Goal: Information Seeking & Learning: Learn about a topic

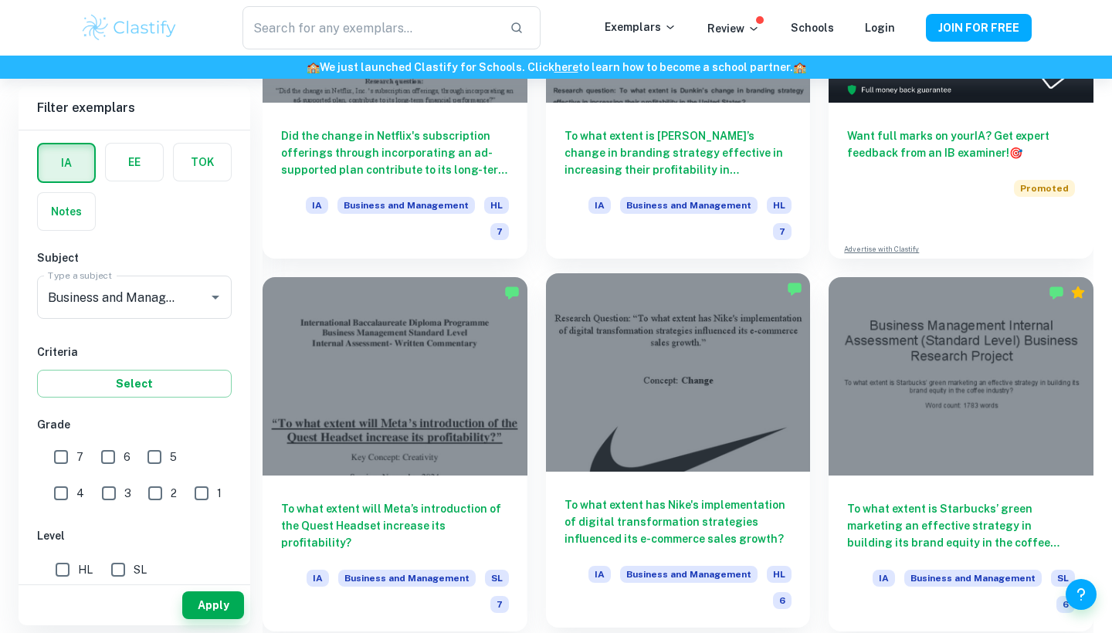
scroll to position [622, 0]
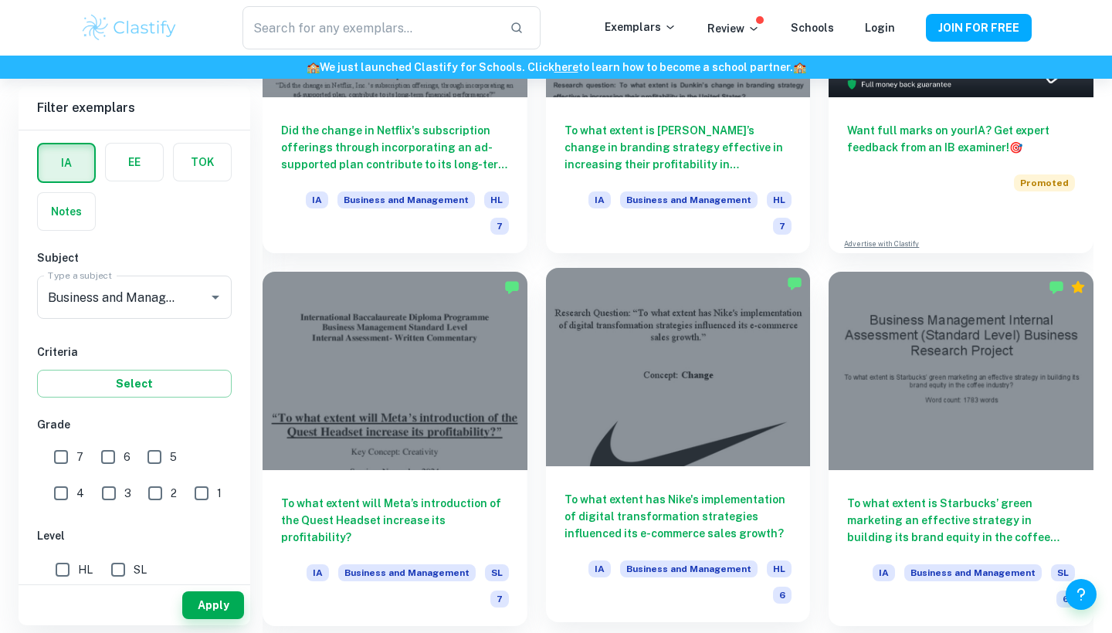
click at [621, 471] on div "To what extent has Nike's implementation of digital transformation strategies i…" at bounding box center [678, 544] width 265 height 156
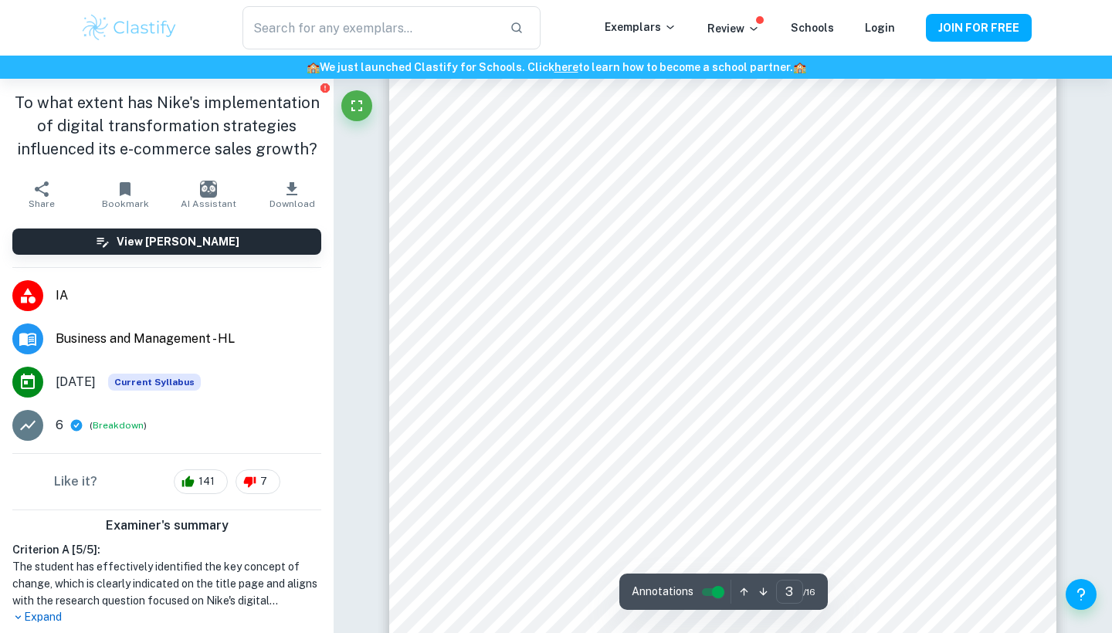
scroll to position [2002, 0]
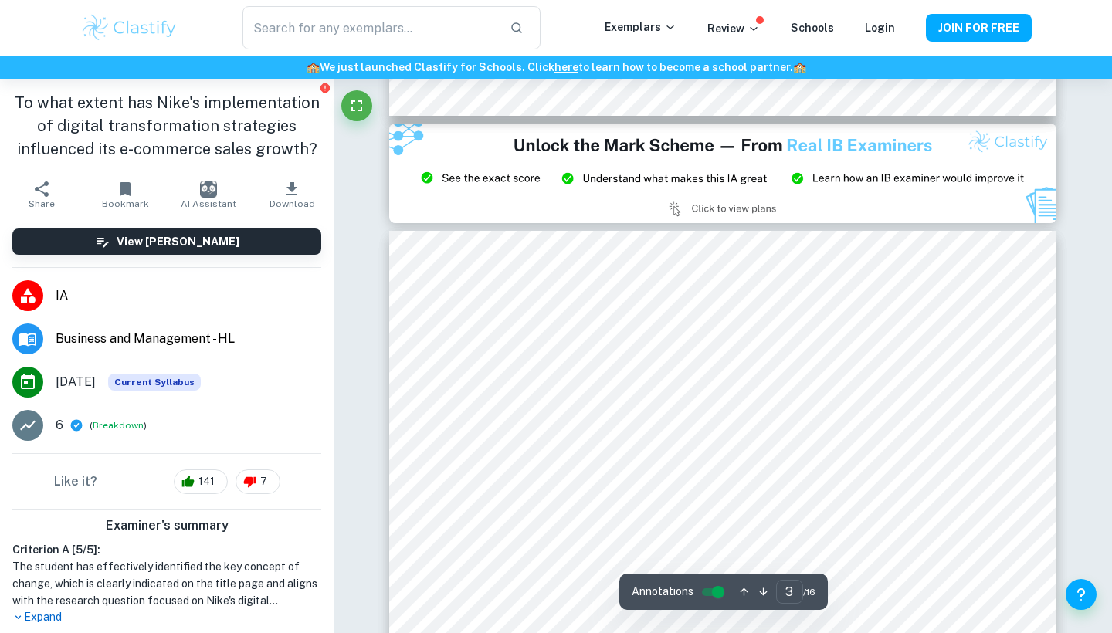
type input "2"
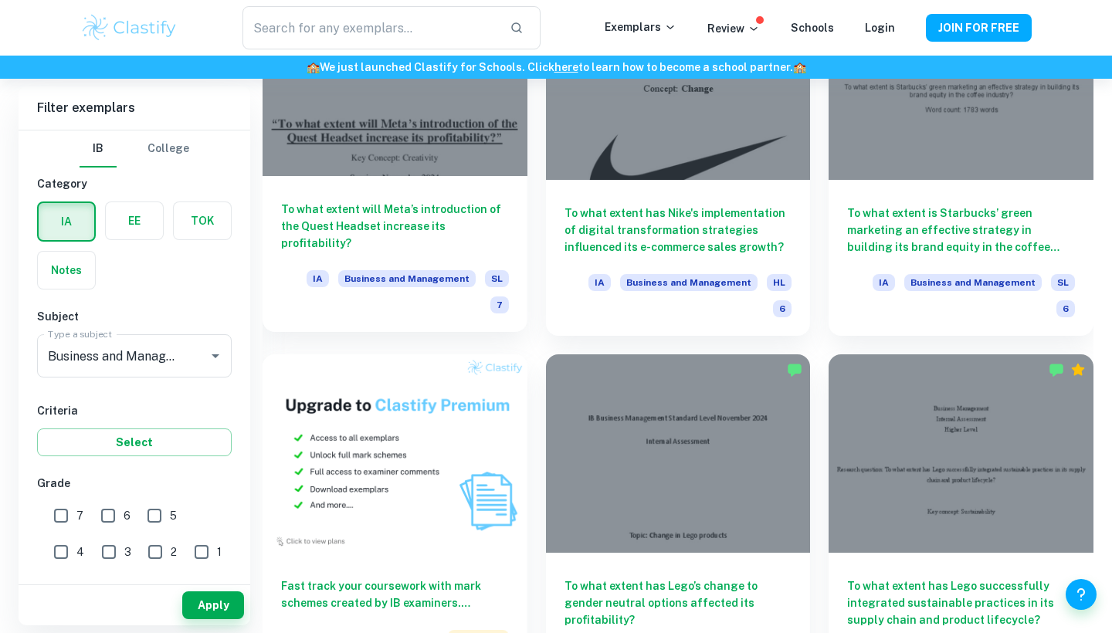
scroll to position [920, 0]
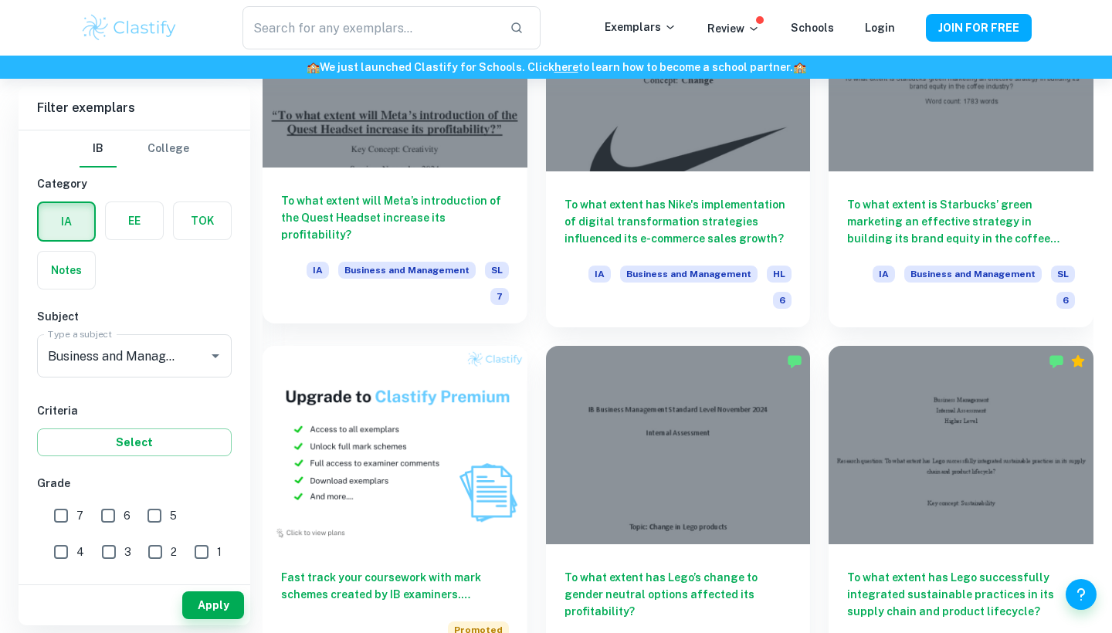
click at [347, 192] on h6 "To what extent will Meta’s introduction of the Quest Headset increase its profi…" at bounding box center [395, 217] width 228 height 51
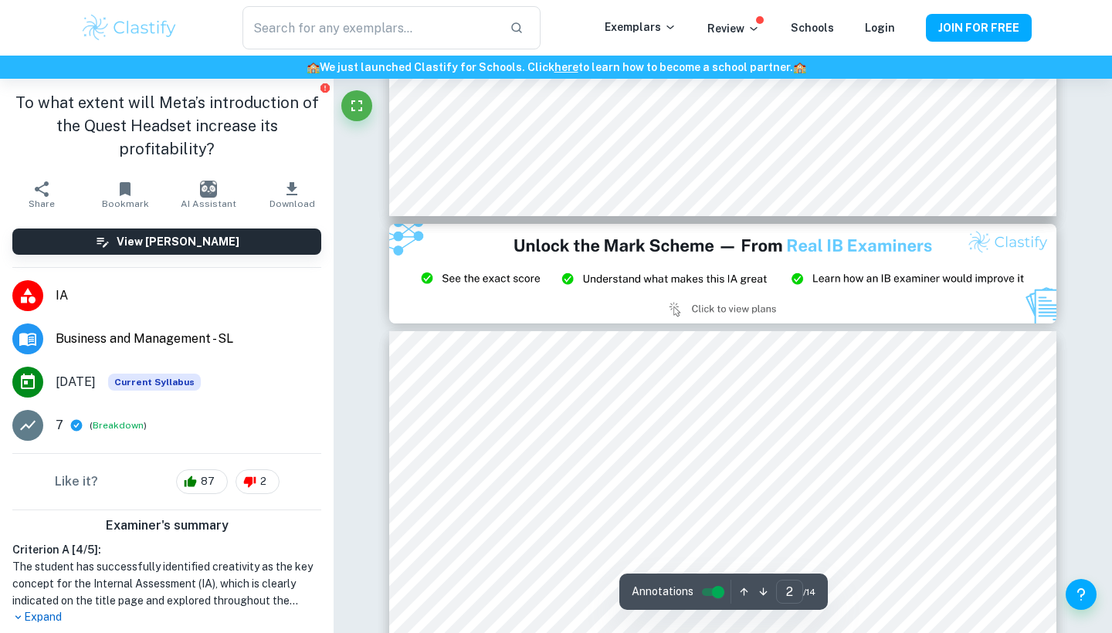
type input "3"
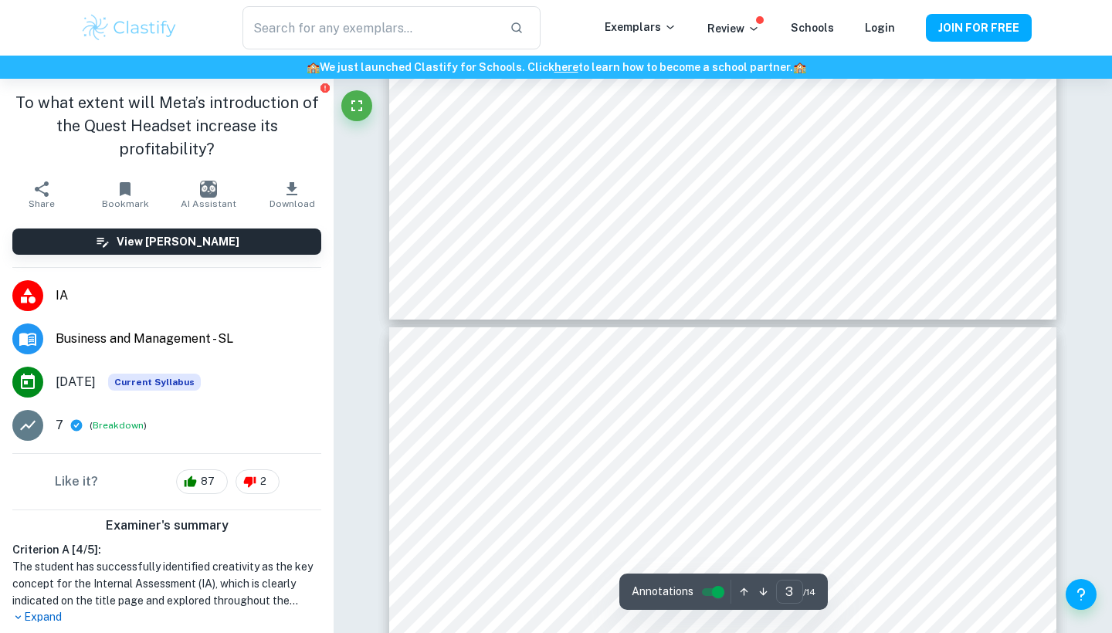
scroll to position [2837, 0]
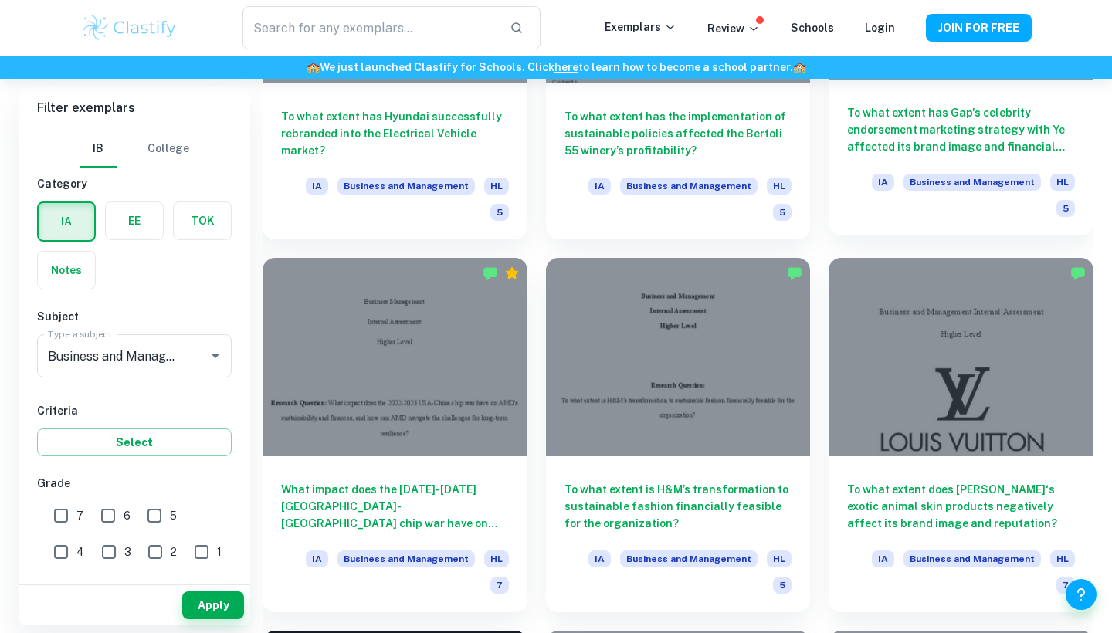
scroll to position [2128, 0]
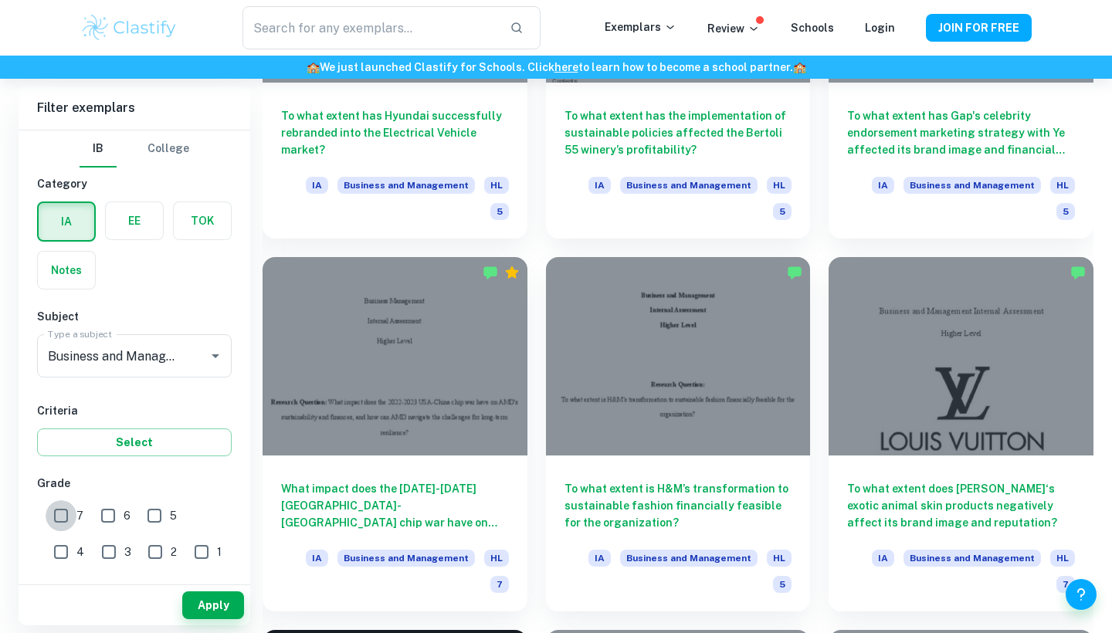
click at [53, 511] on input "7" at bounding box center [61, 515] width 31 height 31
checkbox input "true"
click at [93, 461] on div "IB College Category IA EE TOK Notes Subject Type a subject Business and Managem…" at bounding box center [135, 576] width 232 height 893
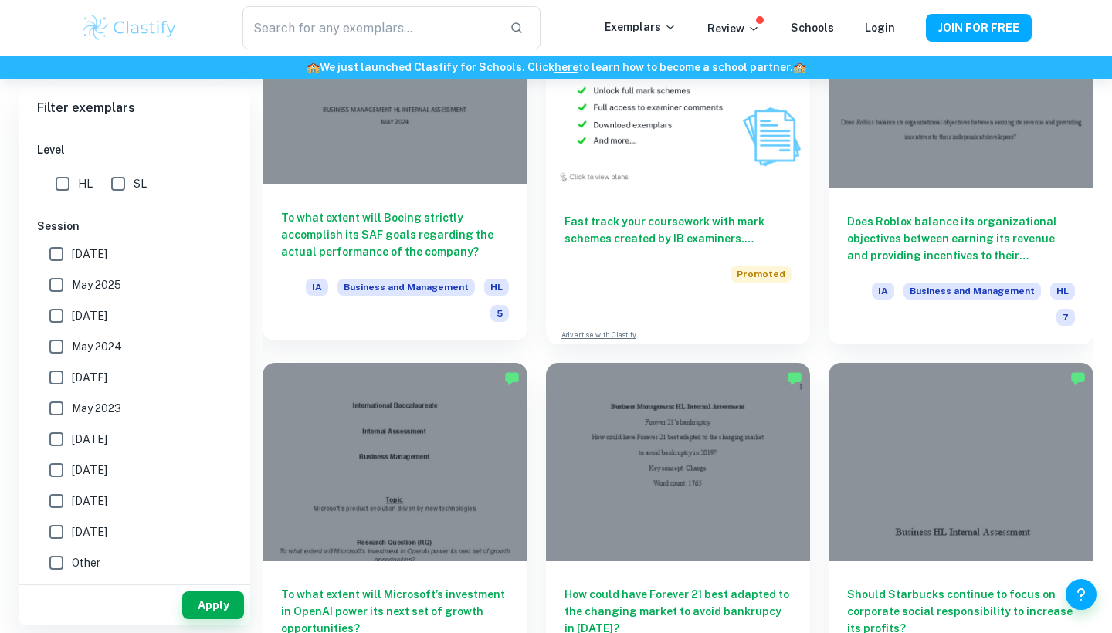
scroll to position [3142, 0]
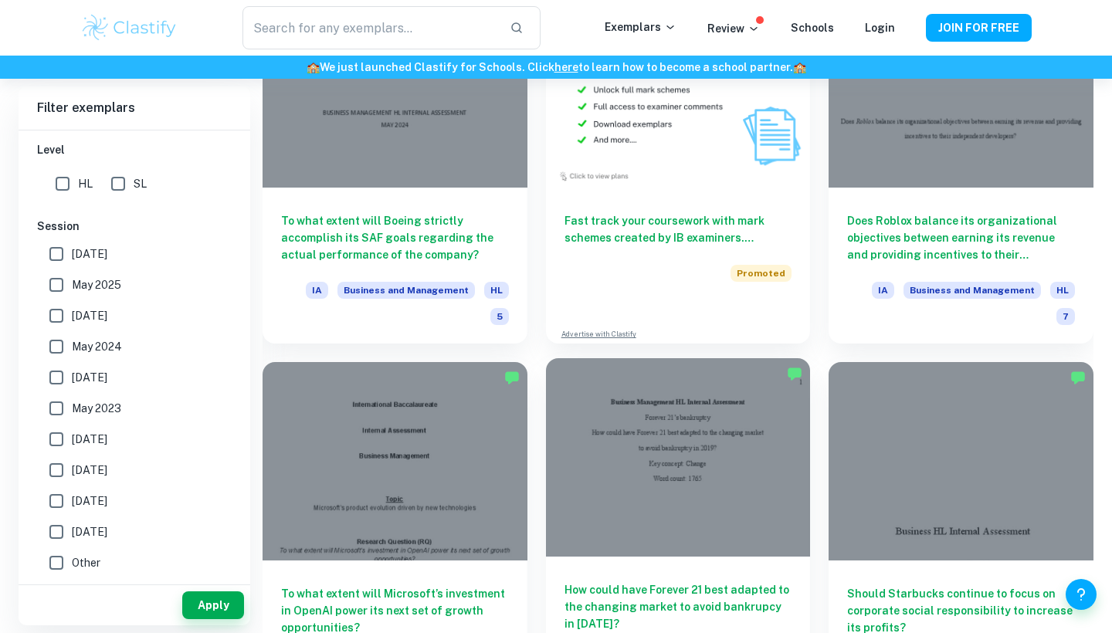
click at [730, 368] on div at bounding box center [678, 457] width 265 height 198
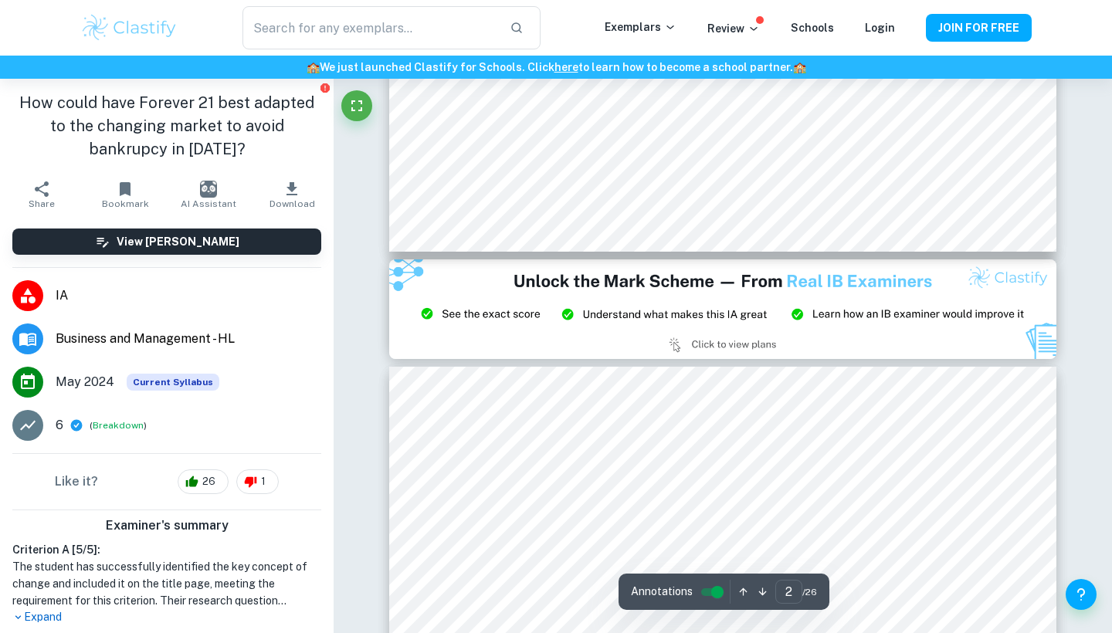
type input "3"
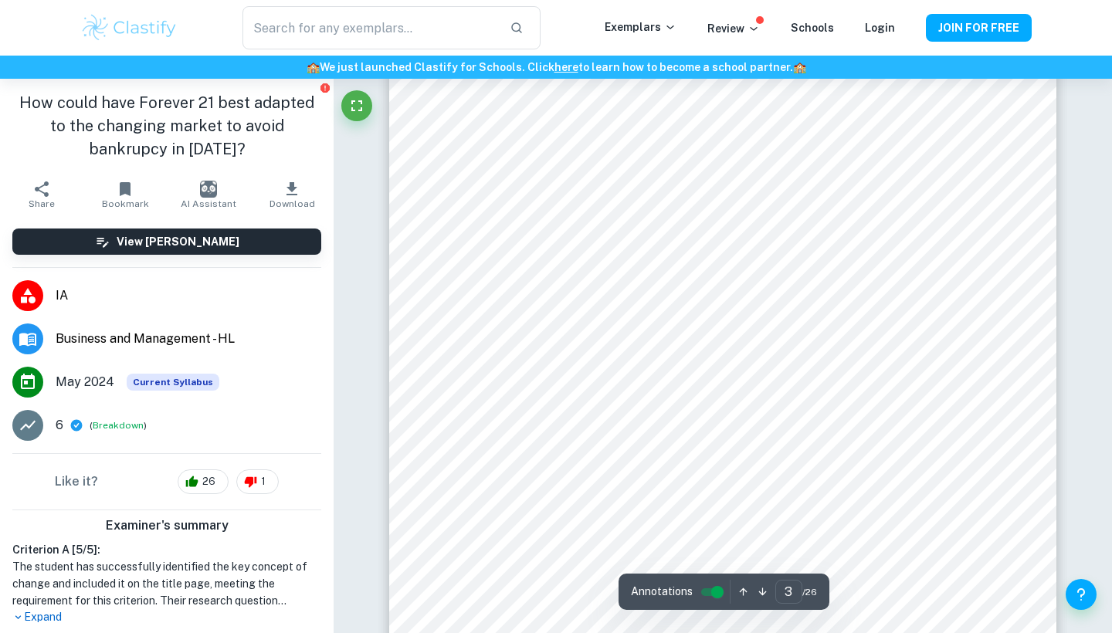
scroll to position [2117, 0]
